Goal: Check status: Check status

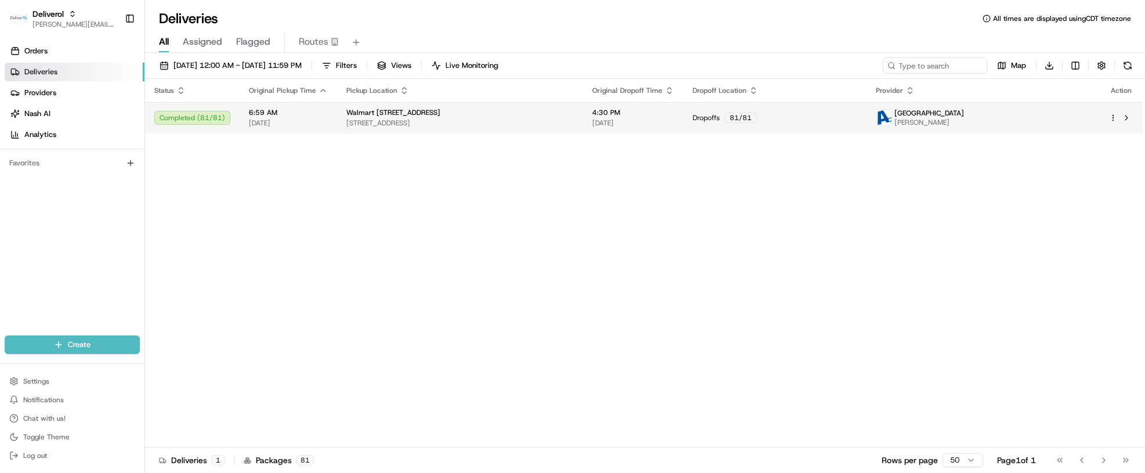
click at [183, 116] on div "Completed ( 81 / 81 )" at bounding box center [192, 118] width 76 height 14
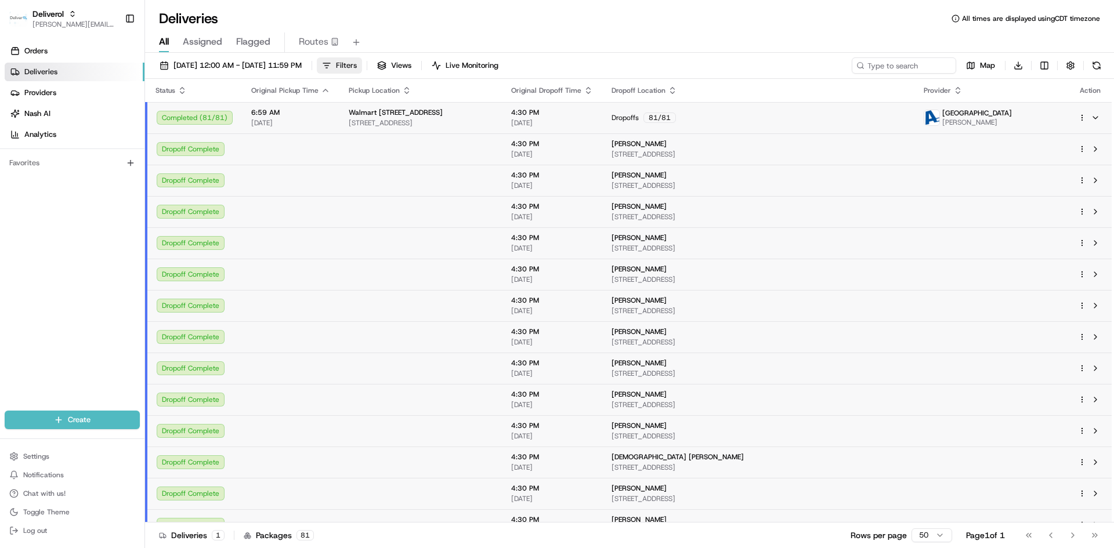
click at [357, 65] on span "Filters" at bounding box center [346, 65] width 21 height 10
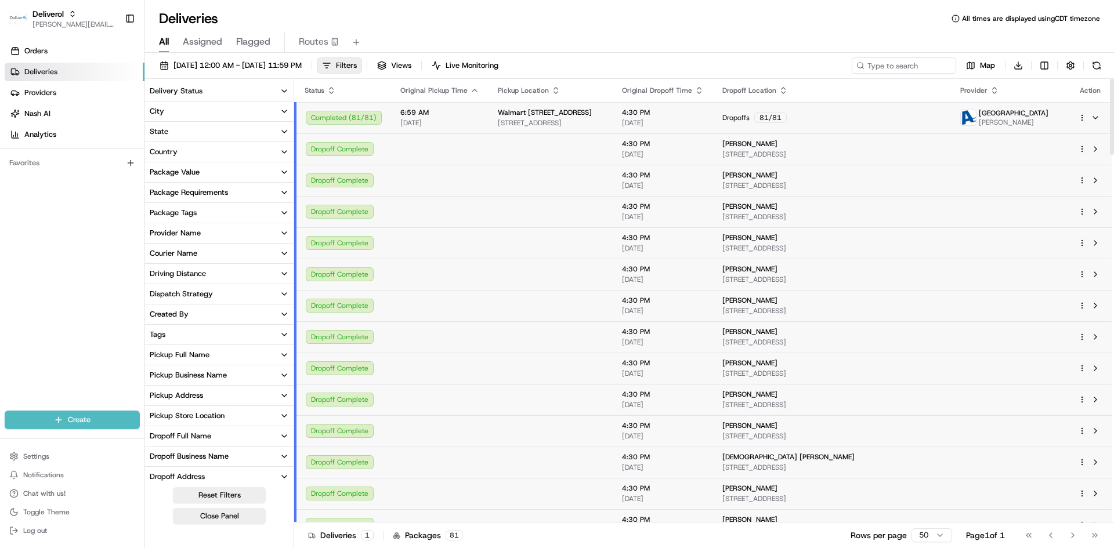
click at [284, 169] on icon "button" at bounding box center [284, 172] width 9 height 9
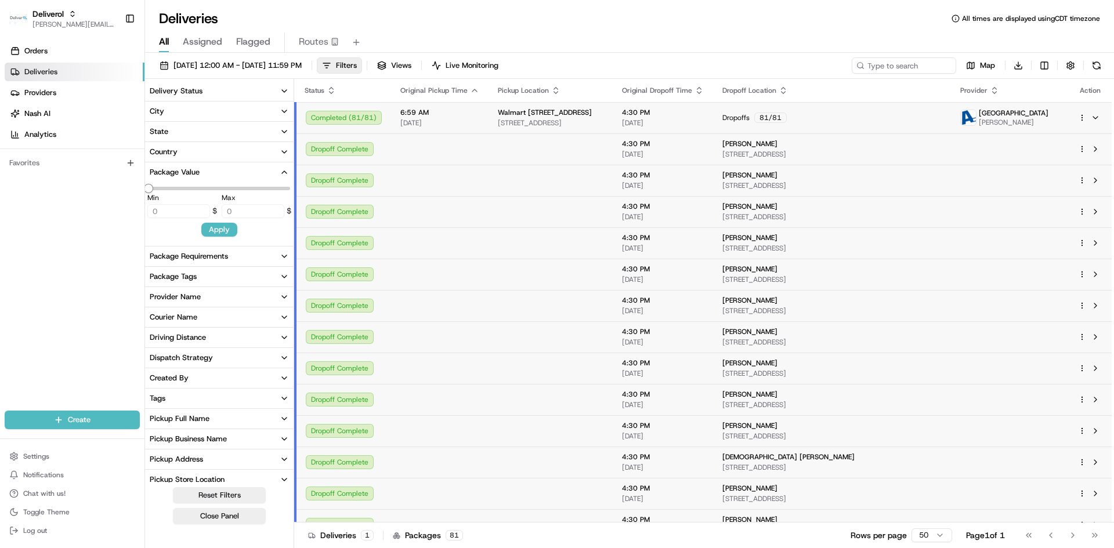
type input "100"
click at [284, 169] on icon "button" at bounding box center [284, 172] width 9 height 9
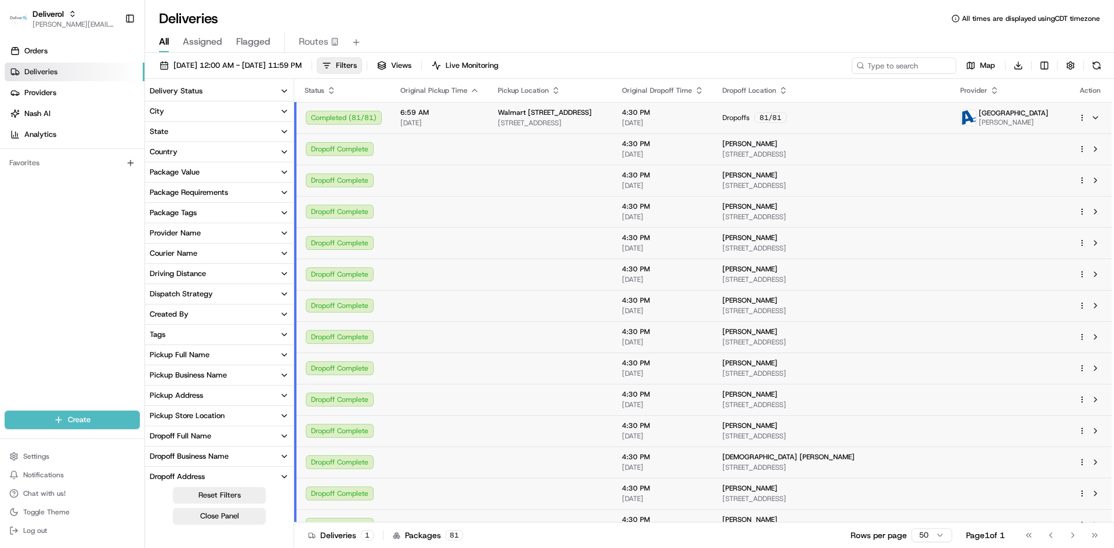
click at [283, 188] on icon "button" at bounding box center [284, 192] width 9 height 9
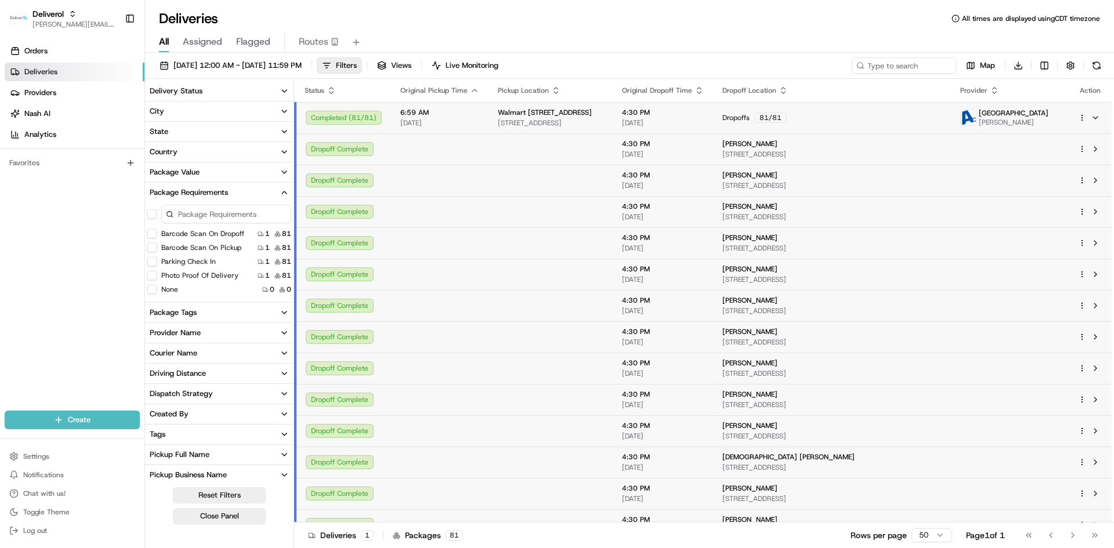
click at [285, 190] on icon "button" at bounding box center [284, 192] width 9 height 9
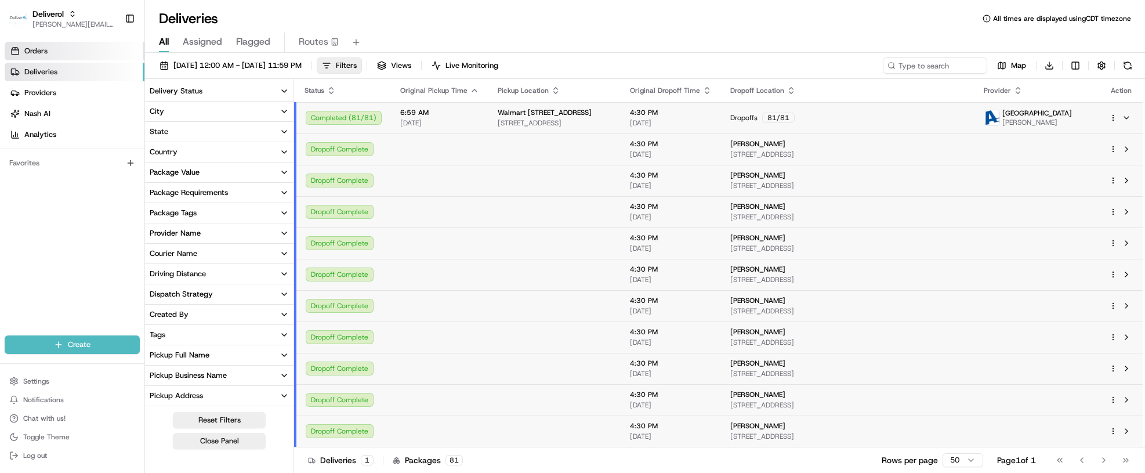
click at [34, 49] on span "Orders" at bounding box center [35, 51] width 23 height 10
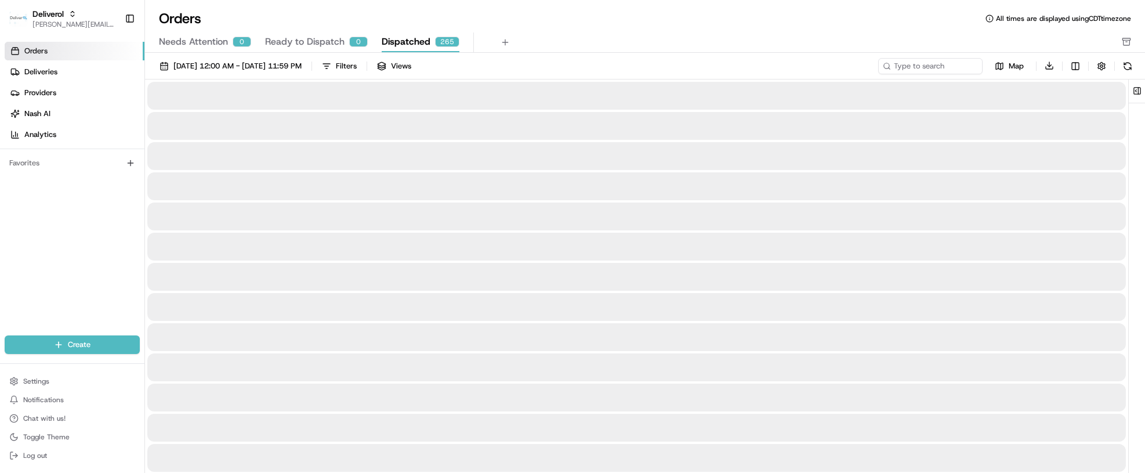
click at [409, 41] on span "Dispatched" at bounding box center [406, 42] width 49 height 14
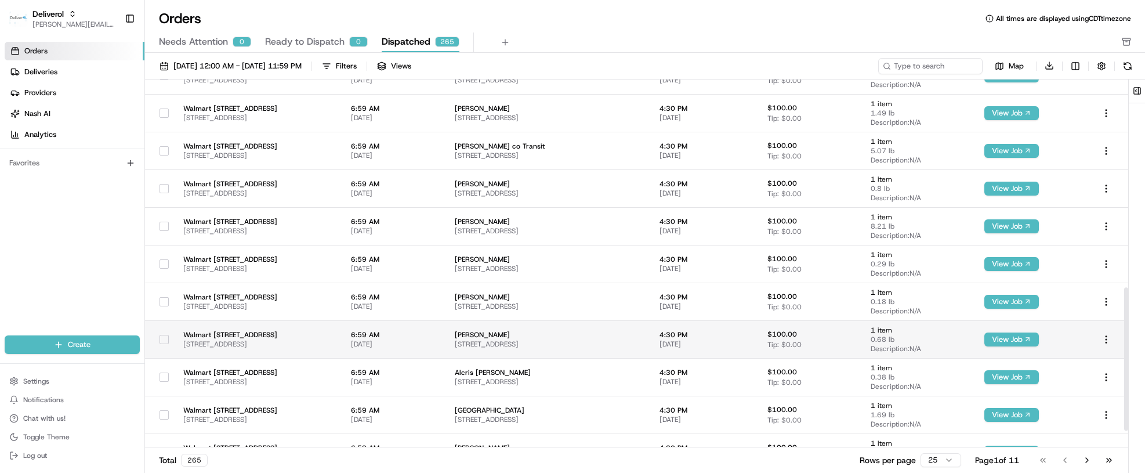
scroll to position [579, 0]
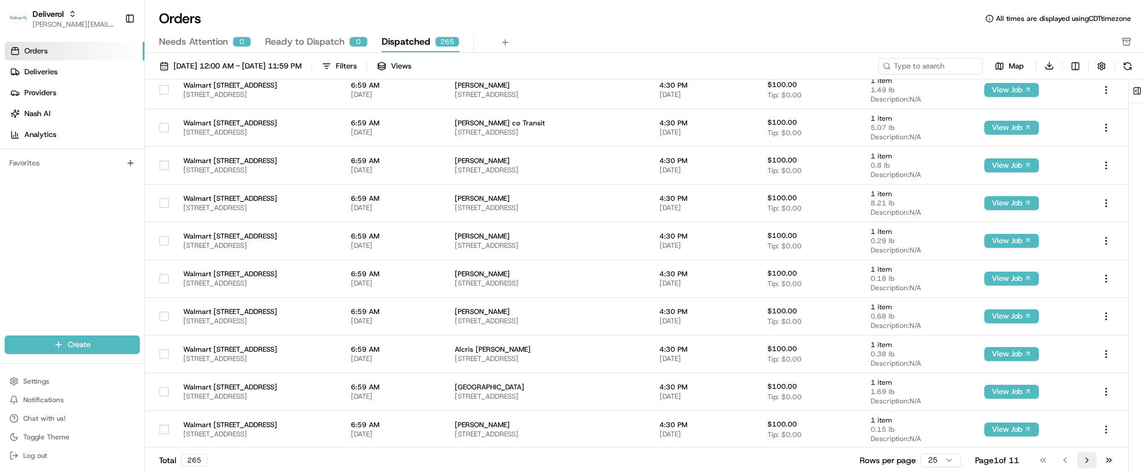
click at [1084, 464] on button "Go to next page" at bounding box center [1088, 460] width 20 height 16
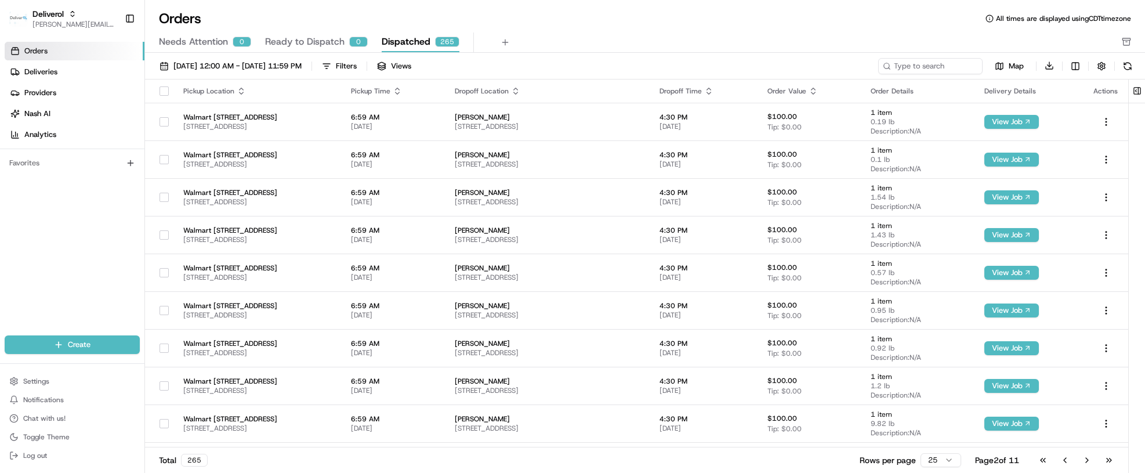
click at [1084, 464] on button "Go to next page" at bounding box center [1088, 460] width 20 height 16
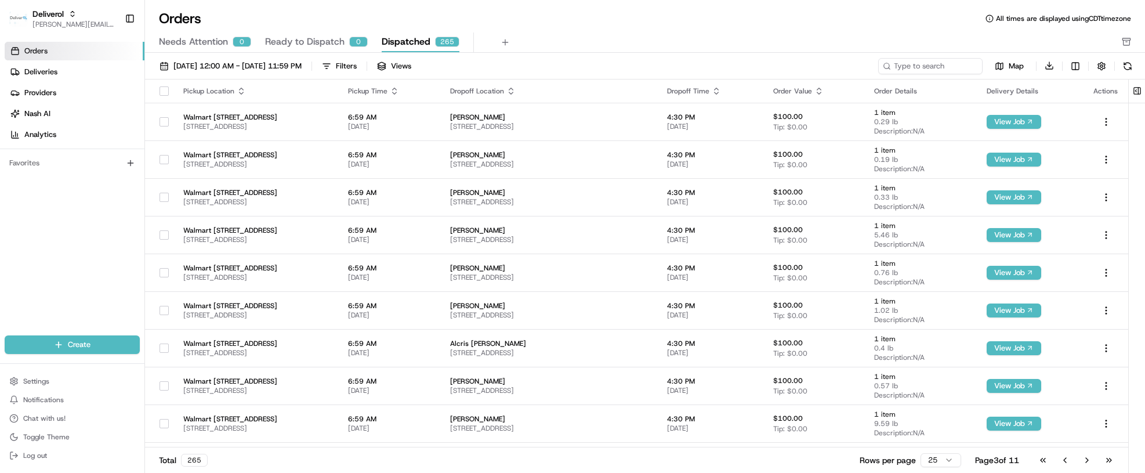
click at [1084, 464] on button "Go to next page" at bounding box center [1088, 460] width 20 height 16
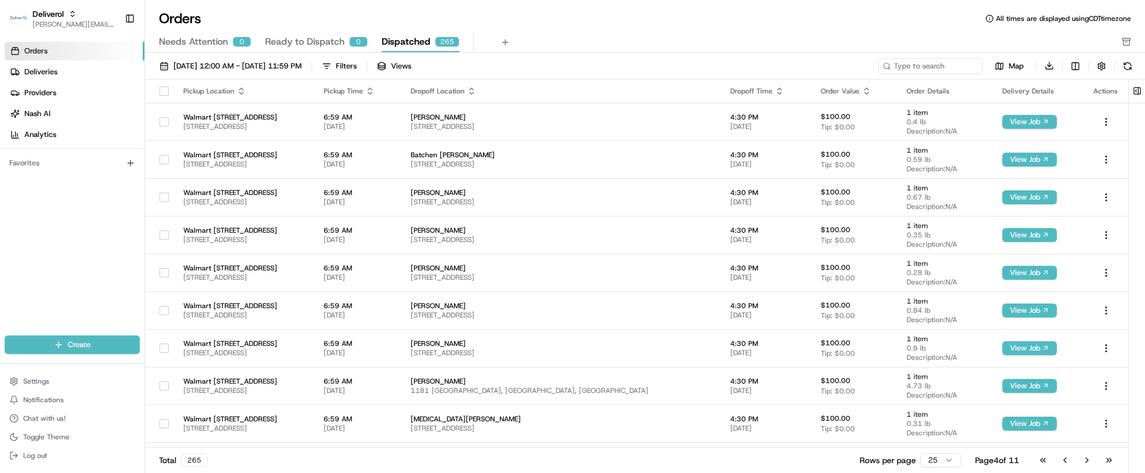
click at [1084, 464] on button "Go to next page" at bounding box center [1088, 460] width 20 height 16
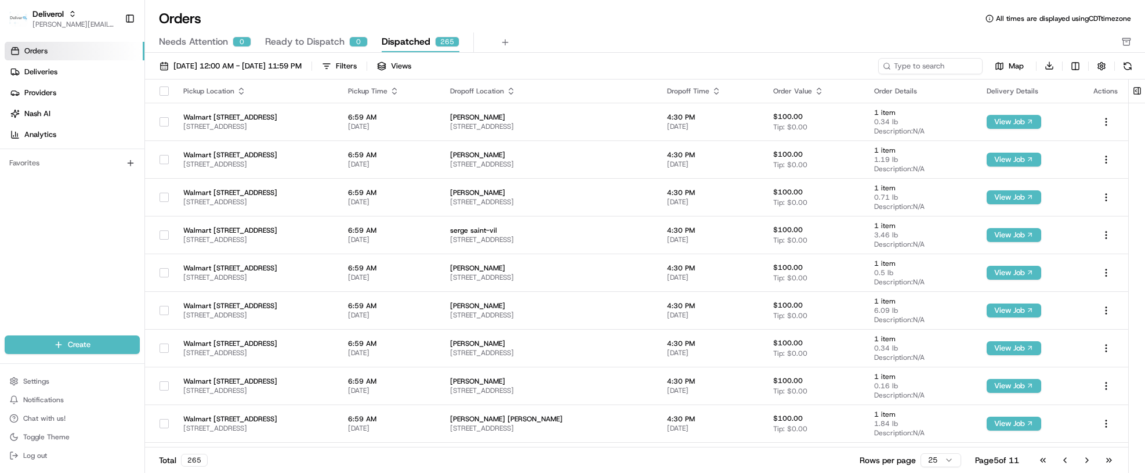
click at [1084, 464] on button "Go to next page" at bounding box center [1088, 460] width 20 height 16
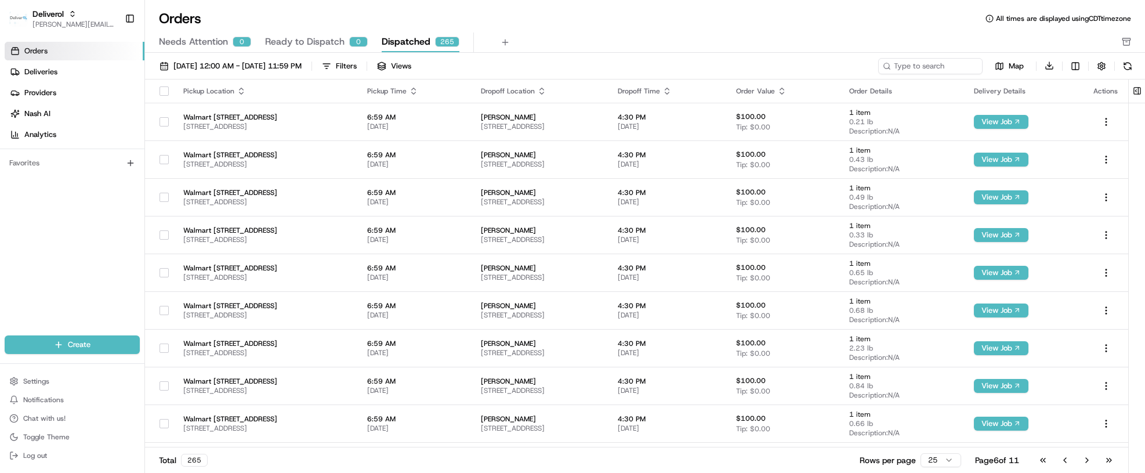
click at [1084, 464] on button "Go to next page" at bounding box center [1088, 460] width 20 height 16
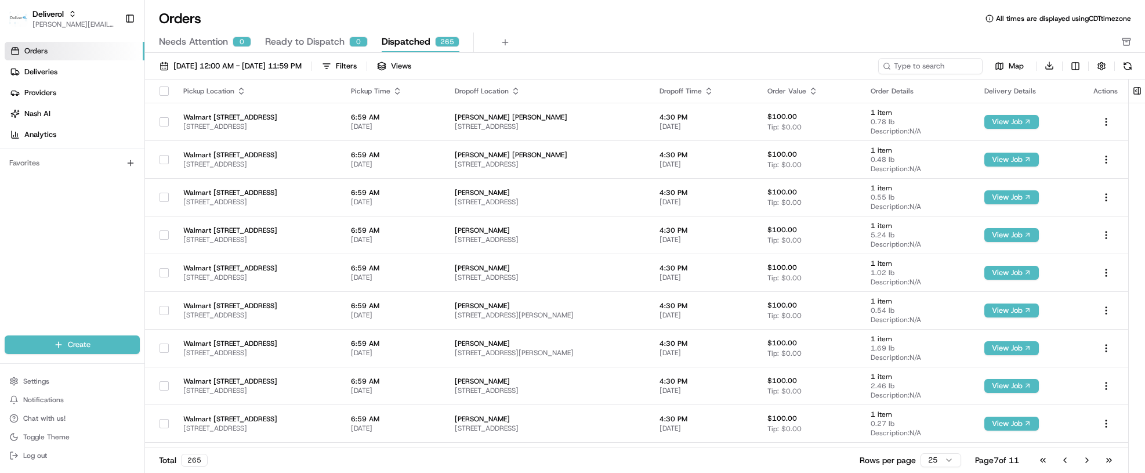
click at [1084, 464] on button "Go to next page" at bounding box center [1088, 460] width 20 height 16
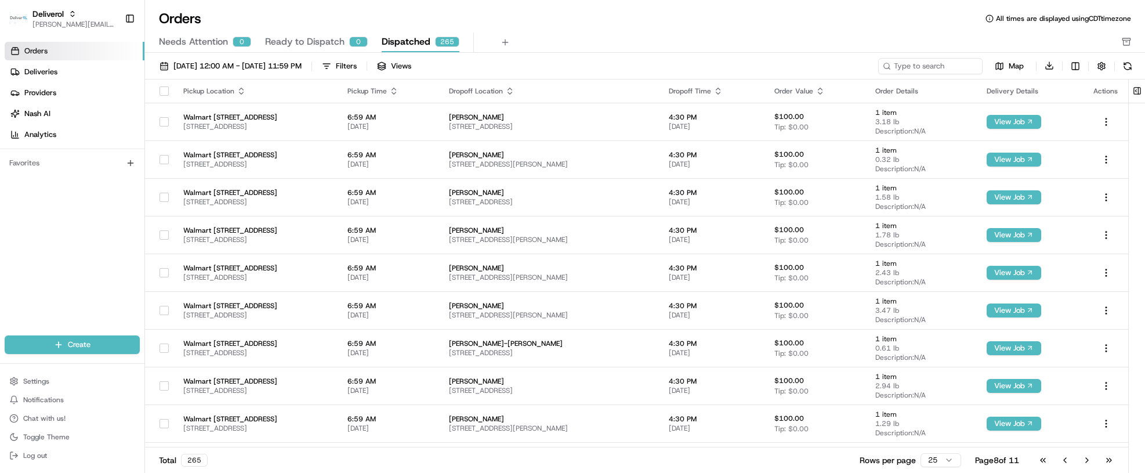
click at [1084, 464] on button "Go to next page" at bounding box center [1088, 460] width 20 height 16
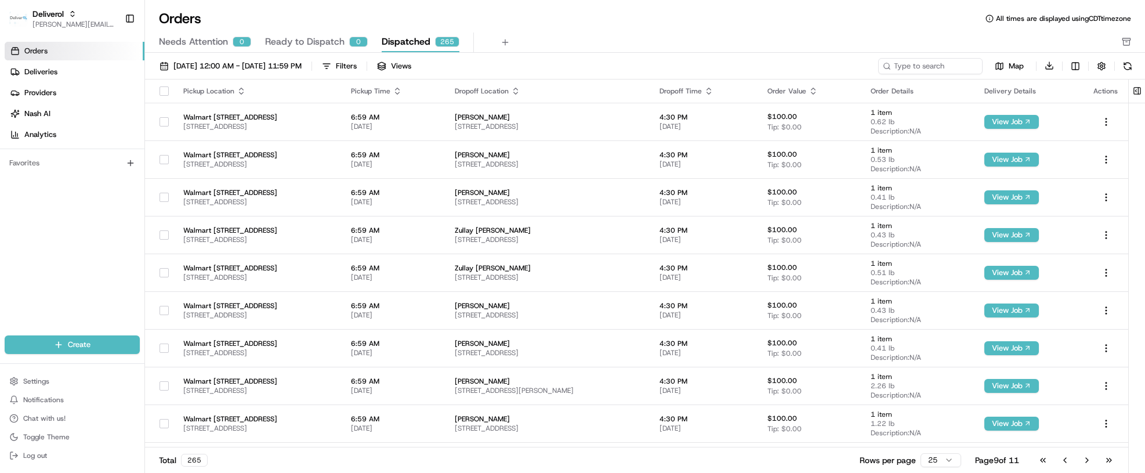
click at [1084, 464] on button "Go to next page" at bounding box center [1088, 460] width 20 height 16
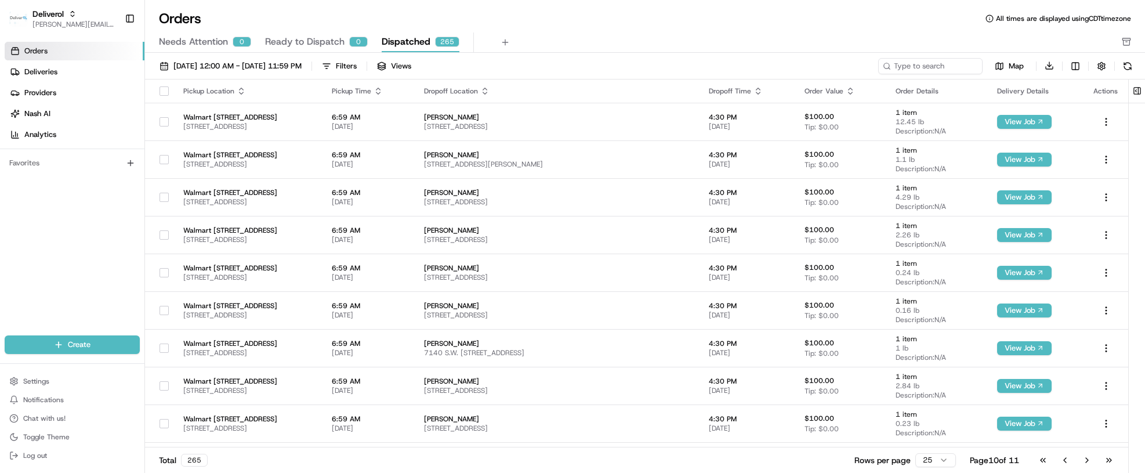
click at [1084, 464] on button "Go to next page" at bounding box center [1088, 460] width 20 height 16
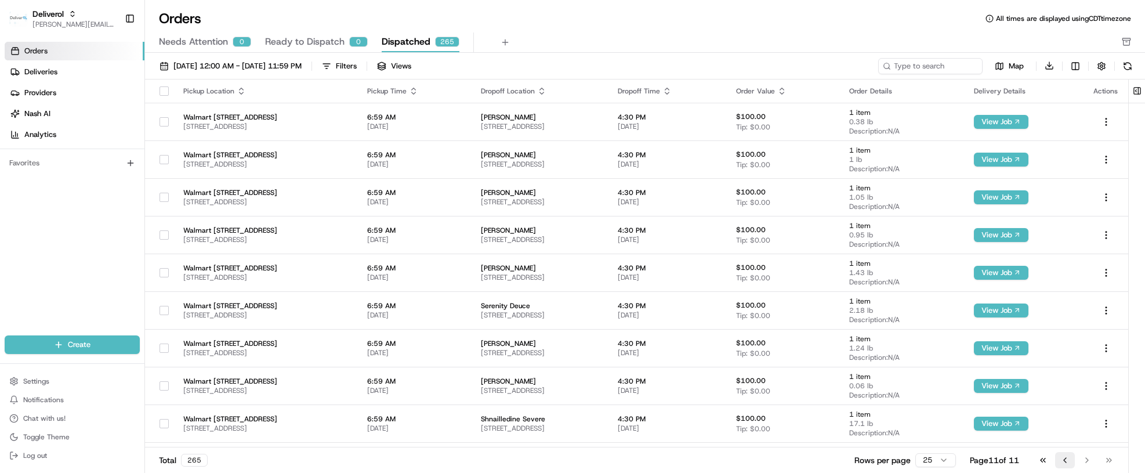
click at [1061, 459] on button "Go to previous page" at bounding box center [1065, 460] width 20 height 16
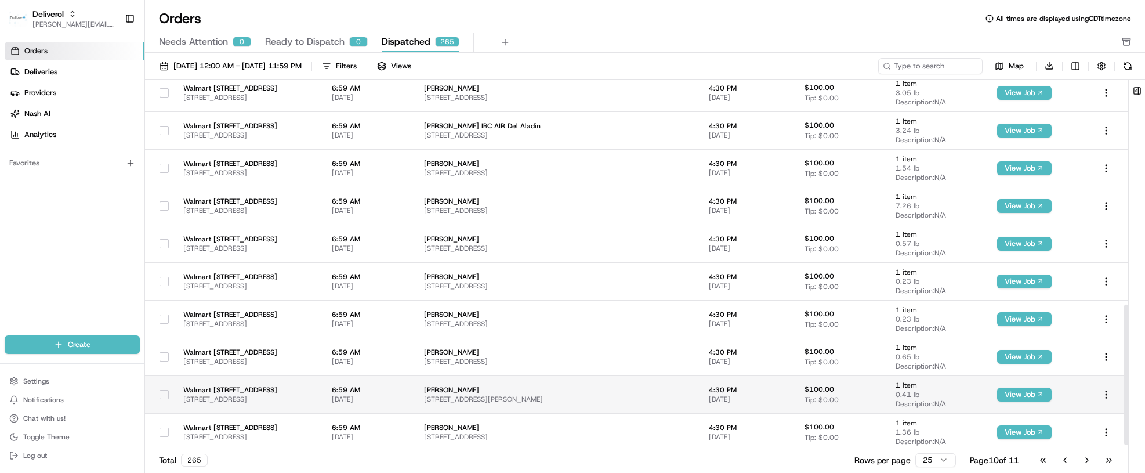
scroll to position [598, 0]
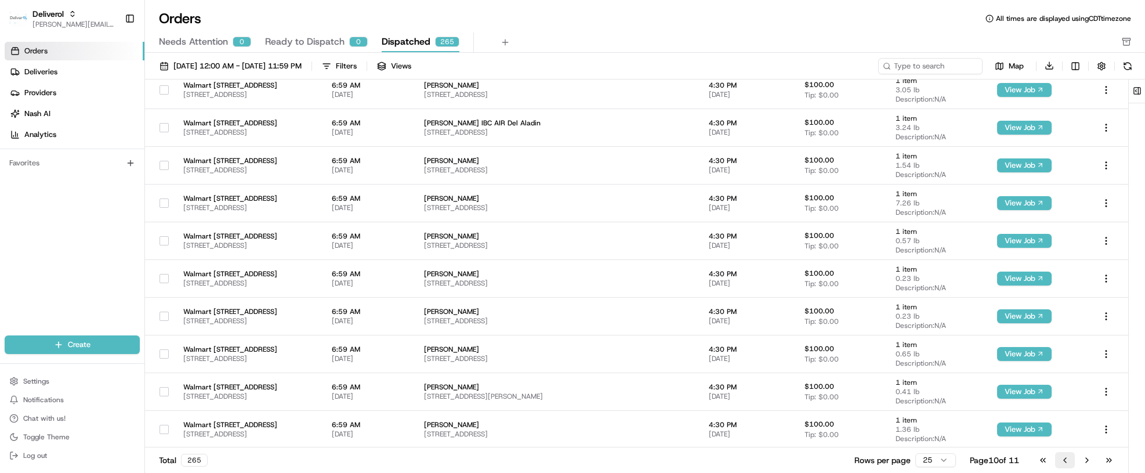
click at [1061, 461] on button "Go to previous page" at bounding box center [1065, 460] width 20 height 16
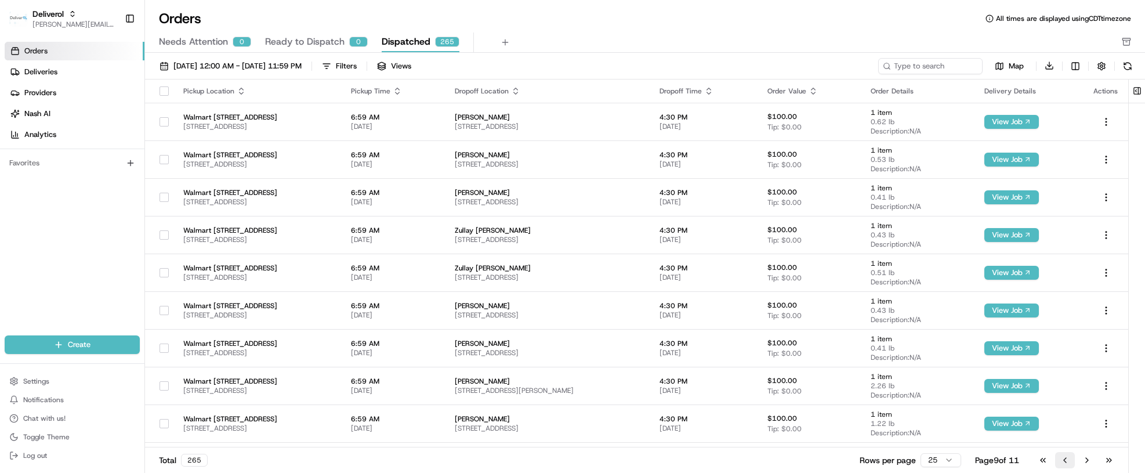
click at [1063, 461] on button "Go to previous page" at bounding box center [1065, 460] width 20 height 16
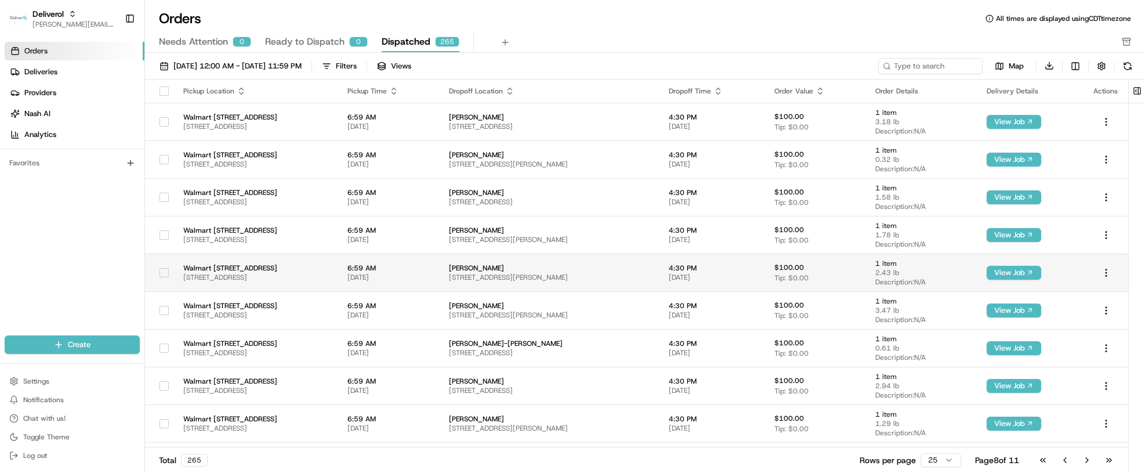
click at [921, 258] on td "1 item 2.43 lb Description: N/A" at bounding box center [921, 273] width 111 height 38
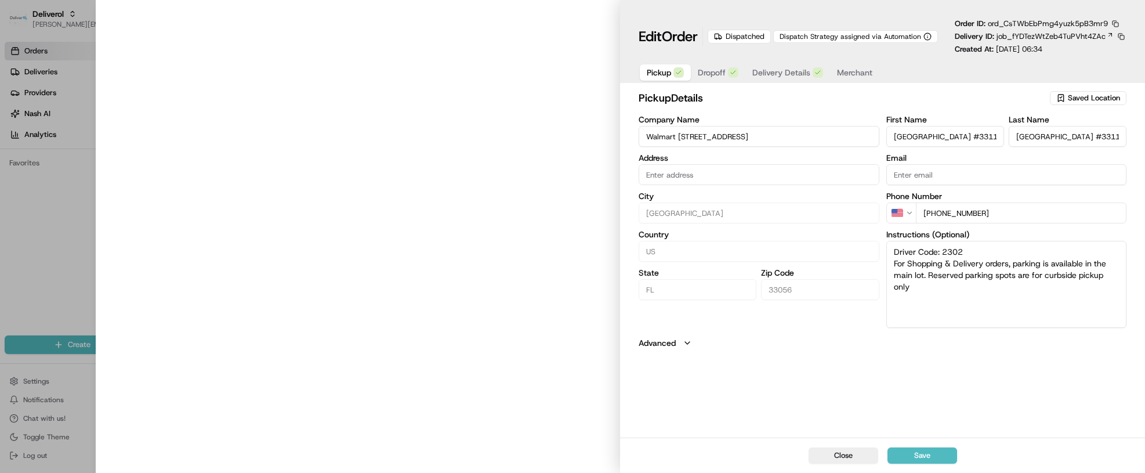
type input "19501 NW 27TH AVE, MIAMI GARDENS, FL 33056, US"
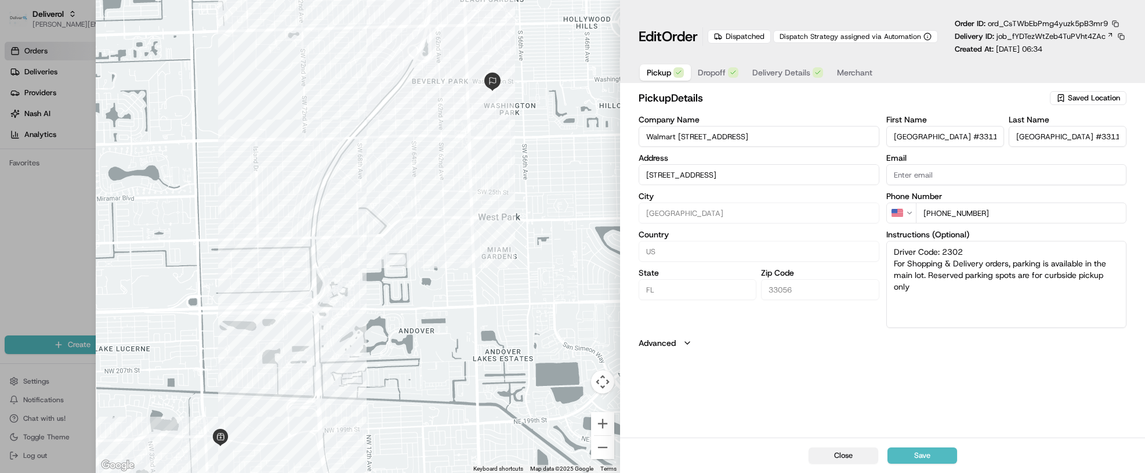
click at [858, 454] on button "Close" at bounding box center [844, 455] width 70 height 16
type input "+1"
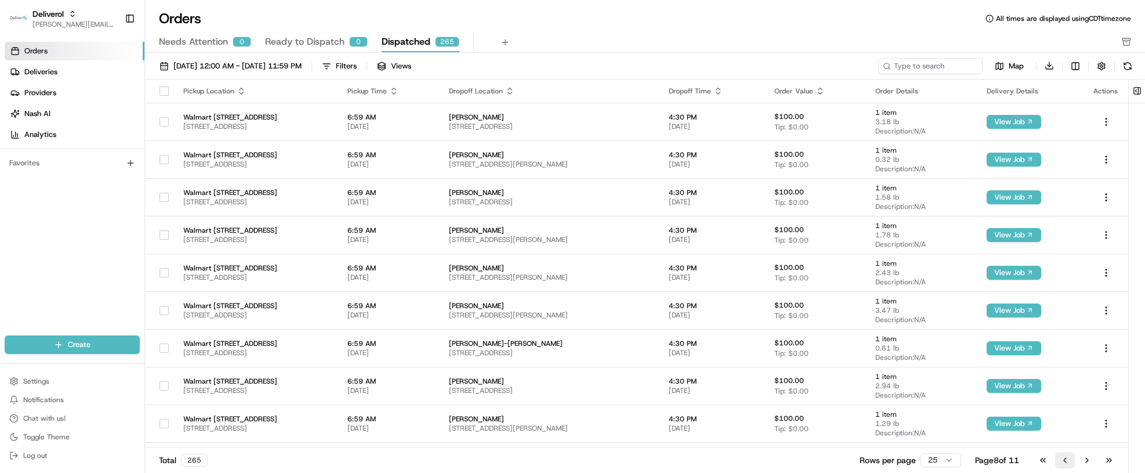
click at [1062, 461] on button "Go to previous page" at bounding box center [1065, 460] width 20 height 16
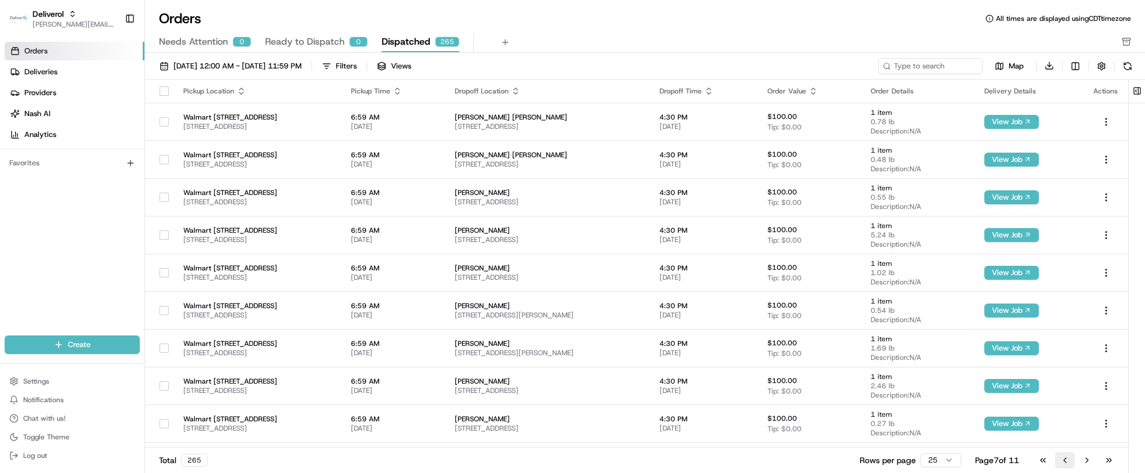
click at [1068, 461] on button "Go to previous page" at bounding box center [1065, 460] width 20 height 16
